Goal: Information Seeking & Learning: Learn about a topic

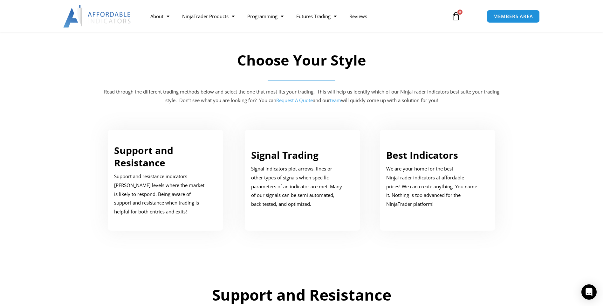
scroll to position [275, 0]
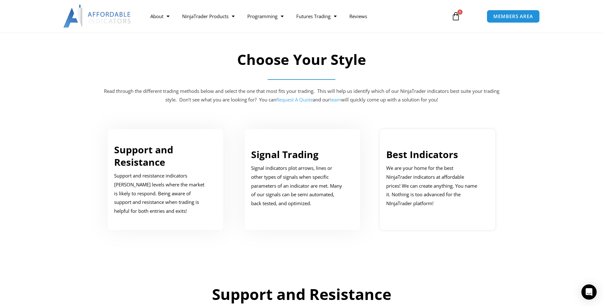
click at [428, 155] on link "Best Indicators" at bounding box center [422, 154] width 72 height 13
click at [414, 176] on p "We are your home for the best NinjaTrader indicators at affordable prices! We c…" at bounding box center [432, 186] width 93 height 44
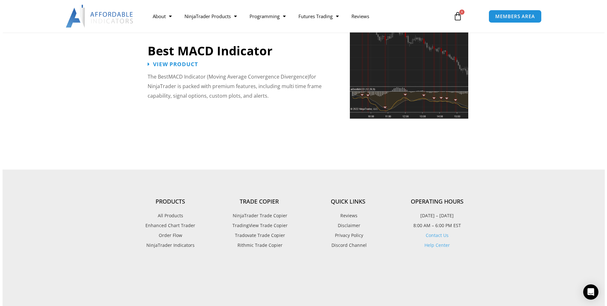
scroll to position [1461, 0]
